Goal: Transaction & Acquisition: Purchase product/service

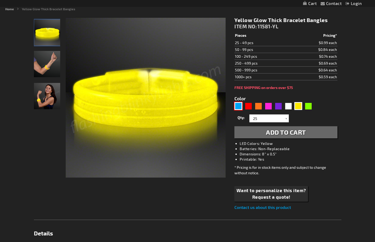
click at [237, 107] on div "Blue" at bounding box center [239, 106] width 8 height 8
type input "5629"
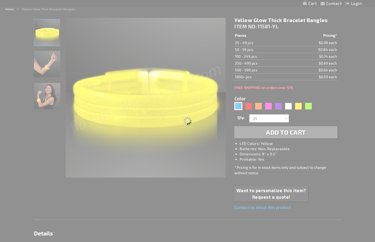
type input "11581-BL"
type input "Customize - Blue Glow Thick Bracelet Bangles - ITEM NO: 11581-BL"
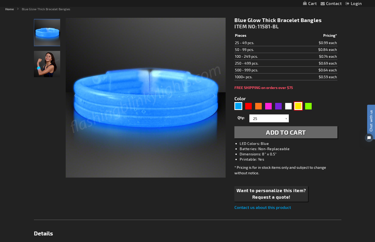
click at [297, 109] on div "Yellow" at bounding box center [299, 106] width 8 height 8
type input "5647"
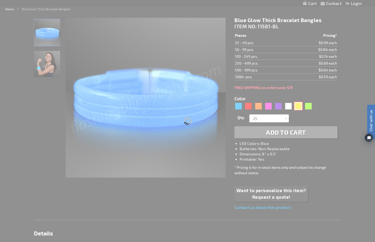
type input "11581-YL"
type input "Customize - Yellow Glow Thick Bracelet Bangles - ITEM NO: 11581-YL"
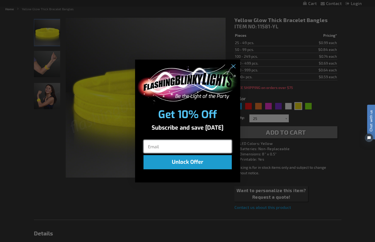
scroll to position [53, 0]
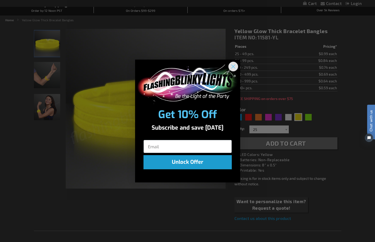
click at [234, 66] on circle "Close dialog" at bounding box center [233, 66] width 9 height 9
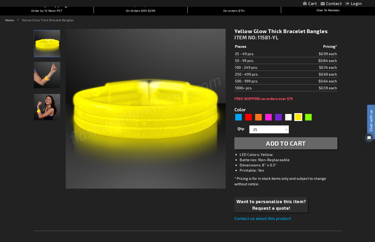
click at [46, 102] on img at bounding box center [47, 107] width 26 height 26
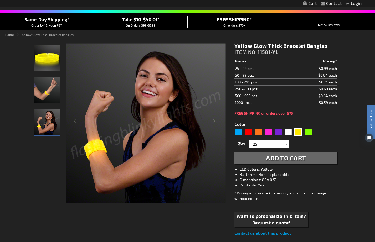
scroll to position [38, 0]
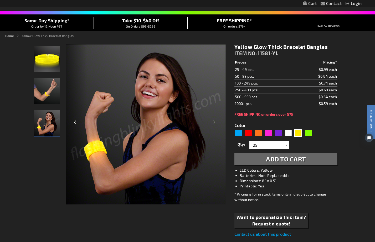
click at [73, 125] on div "Previous" at bounding box center [76, 124] width 21 height 161
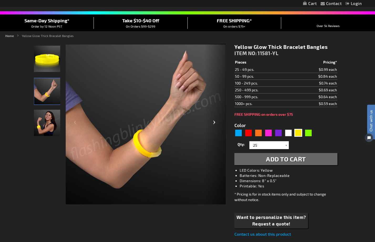
click at [214, 124] on div "Next" at bounding box center [215, 124] width 21 height 161
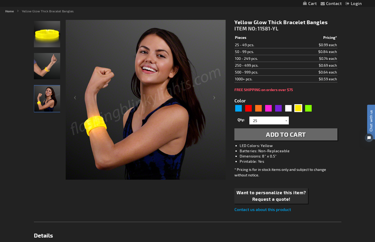
scroll to position [63, 0]
